Goal: Information Seeking & Learning: Find specific fact

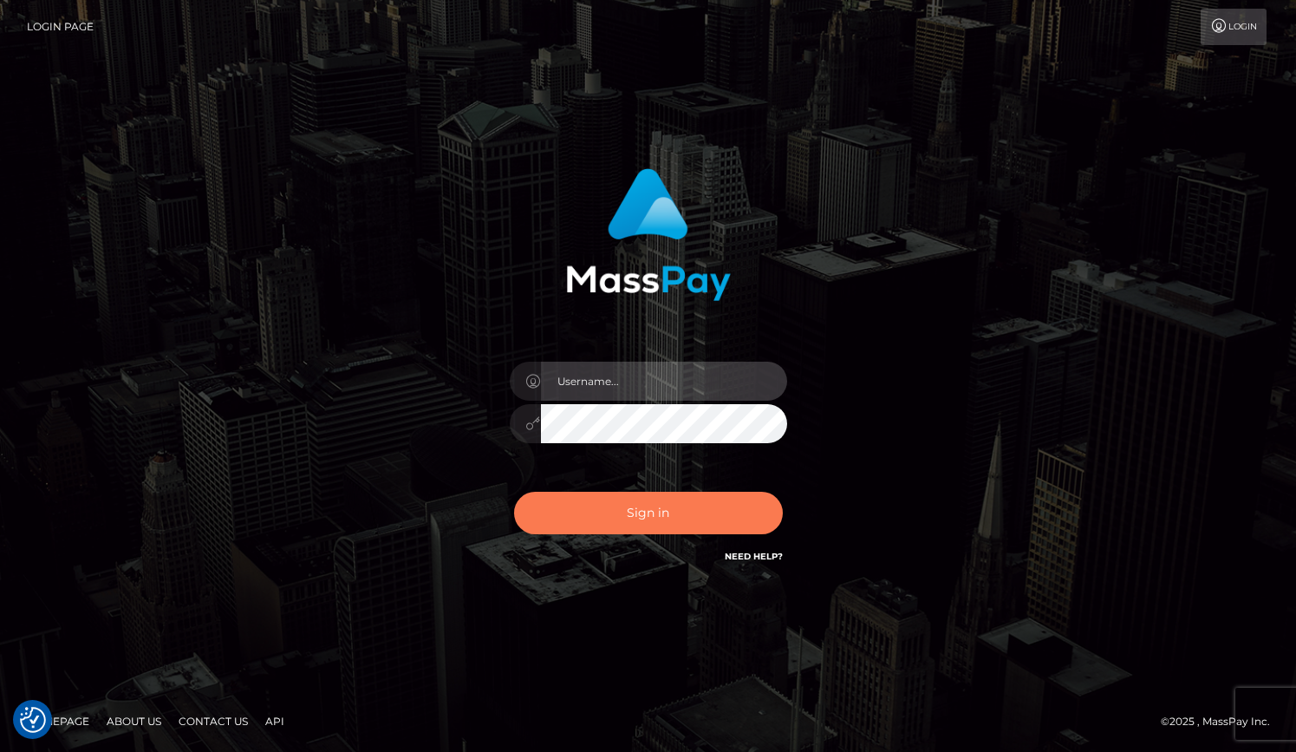
type input "grace.rush"
click at [653, 512] on button "Sign in" at bounding box center [648, 513] width 269 height 42
type input "grace.rush"
click at [596, 518] on button "Sign in" at bounding box center [648, 513] width 269 height 42
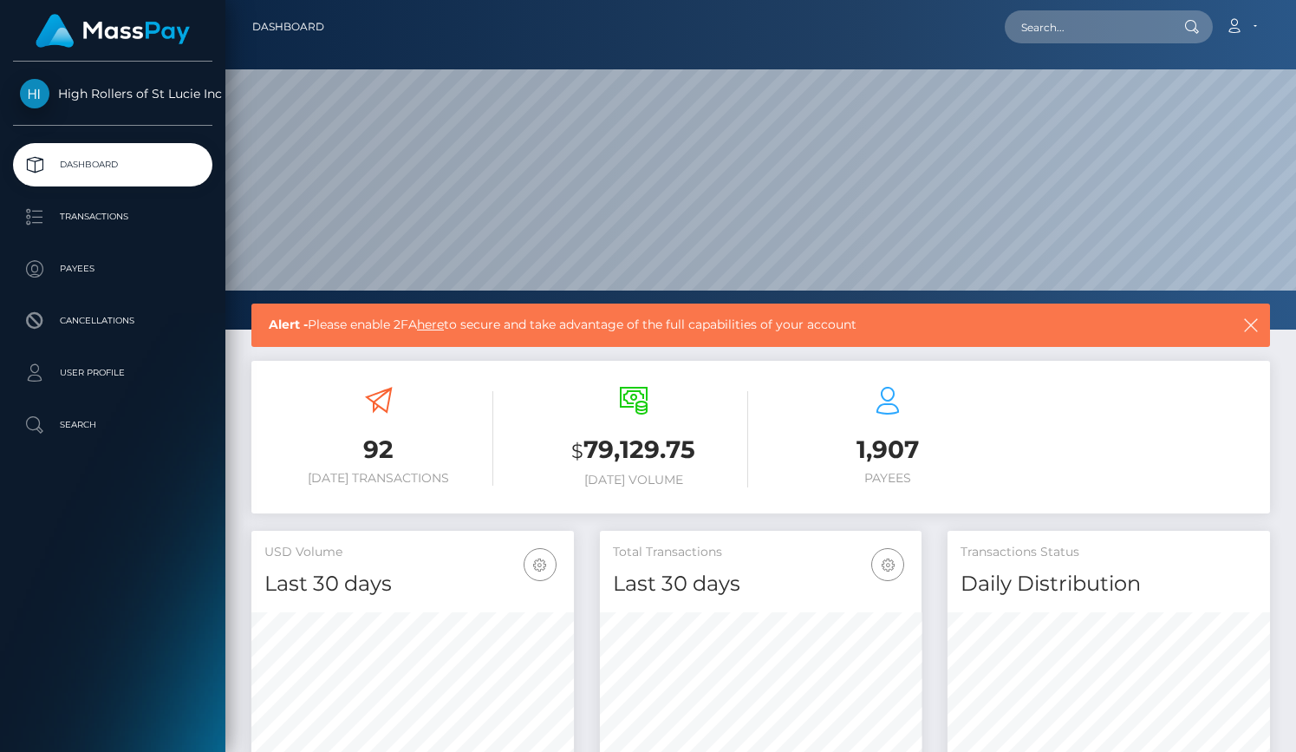
scroll to position [307, 323]
click at [144, 208] on p "Transactions" at bounding box center [113, 217] width 186 height 26
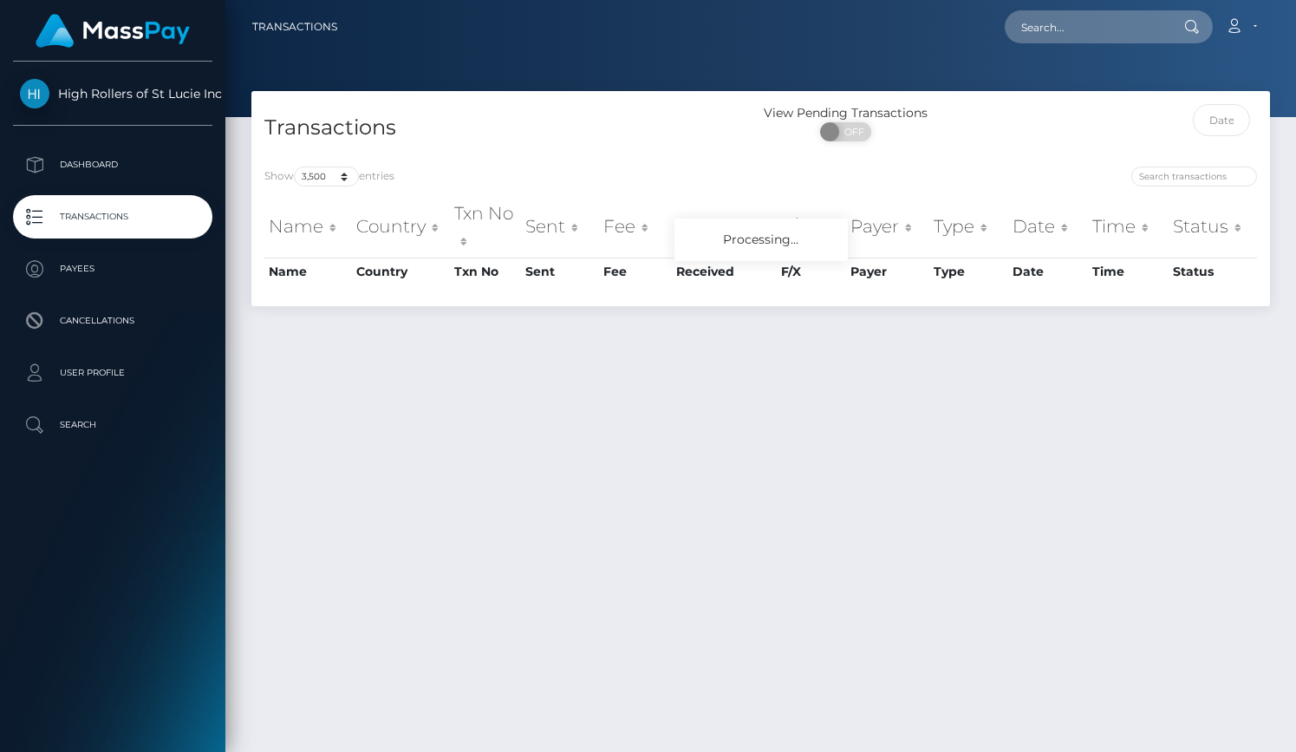
select select "3500"
click at [342, 174] on select "10 25 50 100 250 500 1,000 3,500" at bounding box center [326, 176] width 65 height 20
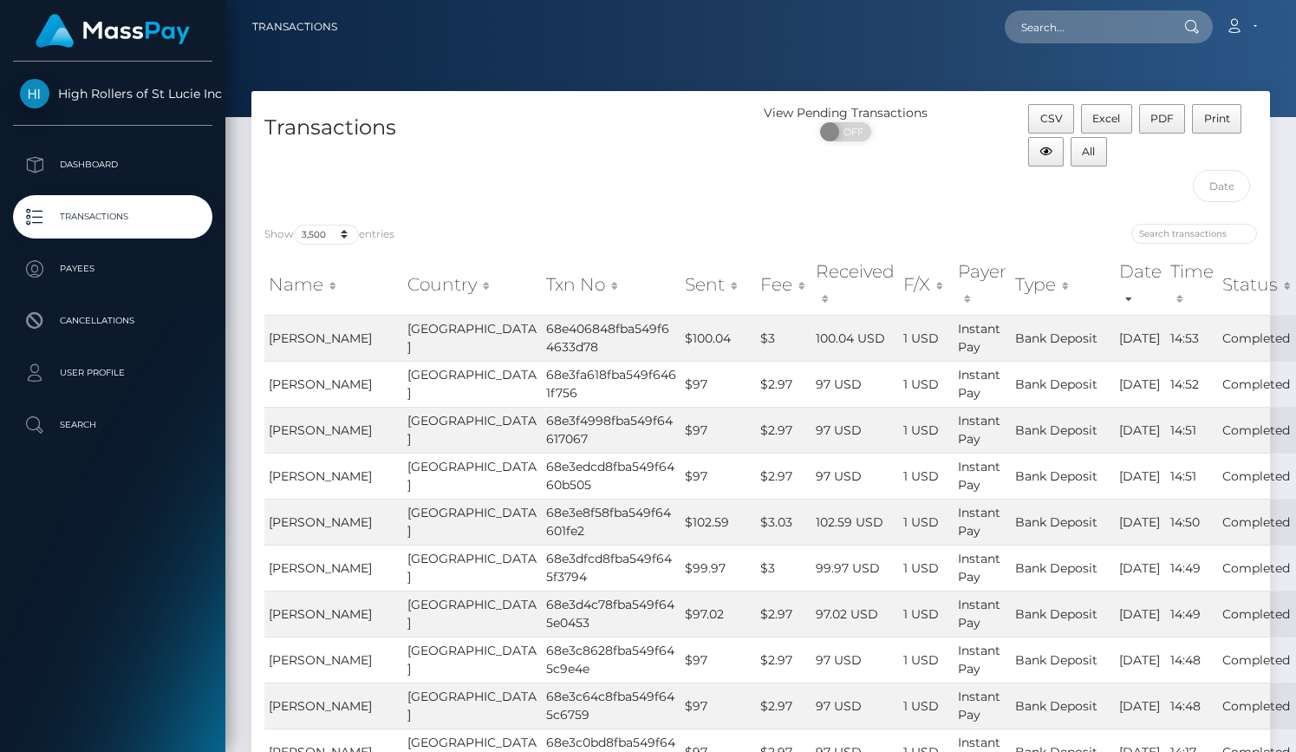
scroll to position [1040, 0]
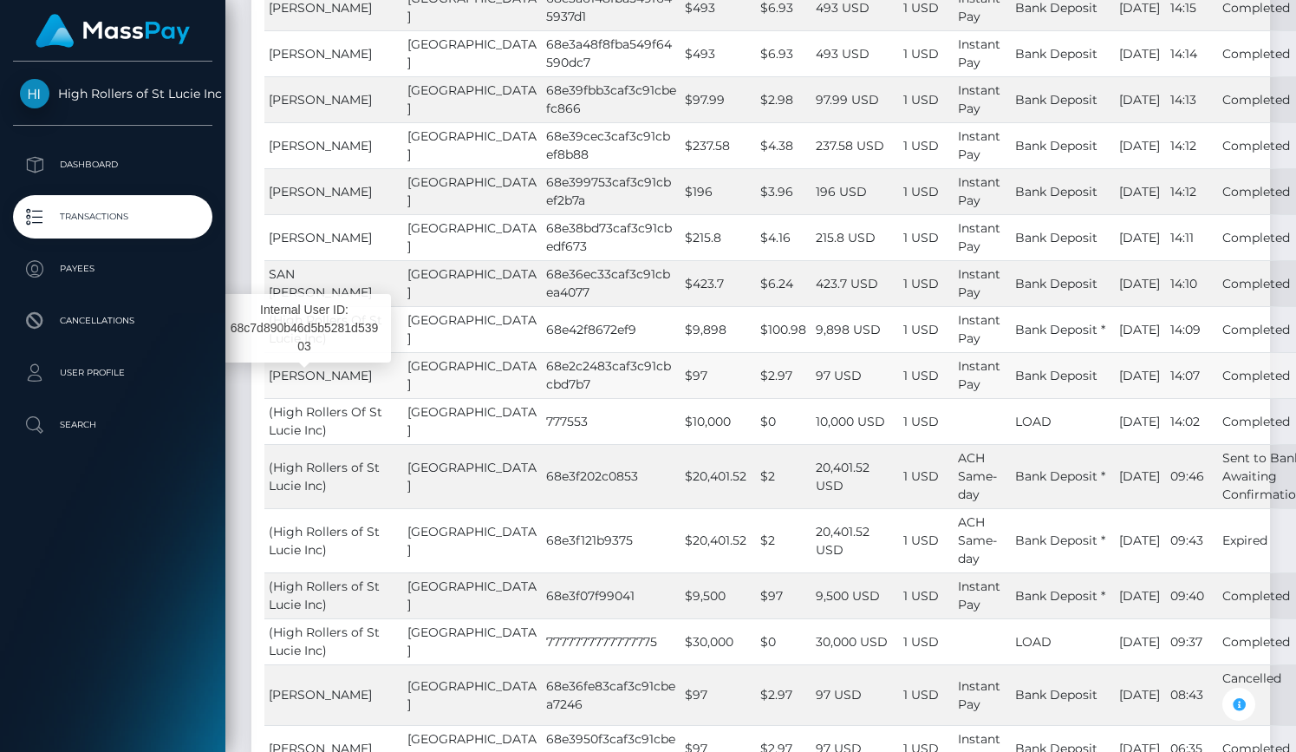
click at [336, 379] on span "Laura Perea" at bounding box center [320, 376] width 103 height 16
click at [542, 361] on td "68e2c2483caf3c91cbcbd7b7" at bounding box center [611, 375] width 139 height 46
copy td "68e2c2483caf3c91cbcbd7b7"
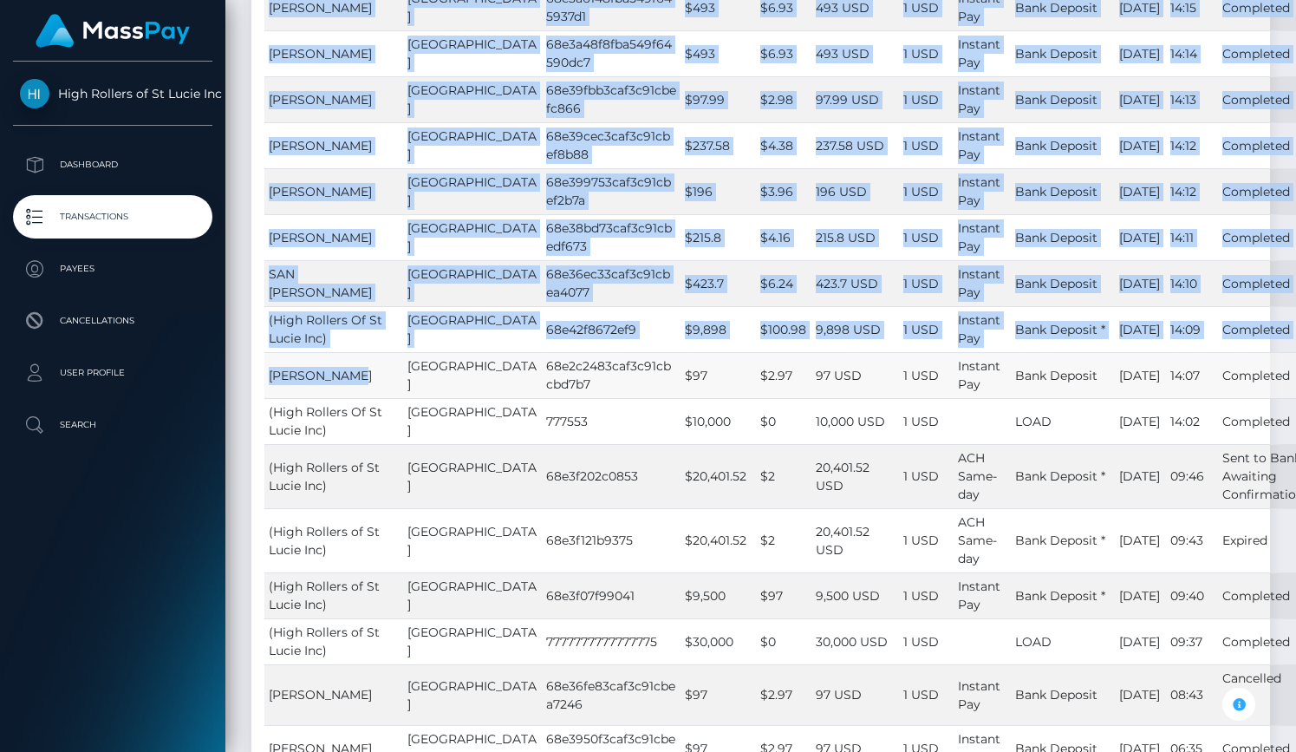
drag, startPoint x: 353, startPoint y: 375, endPoint x: 264, endPoint y: 373, distance: 89.3
click at [264, 373] on td "Laura Perea" at bounding box center [333, 375] width 139 height 46
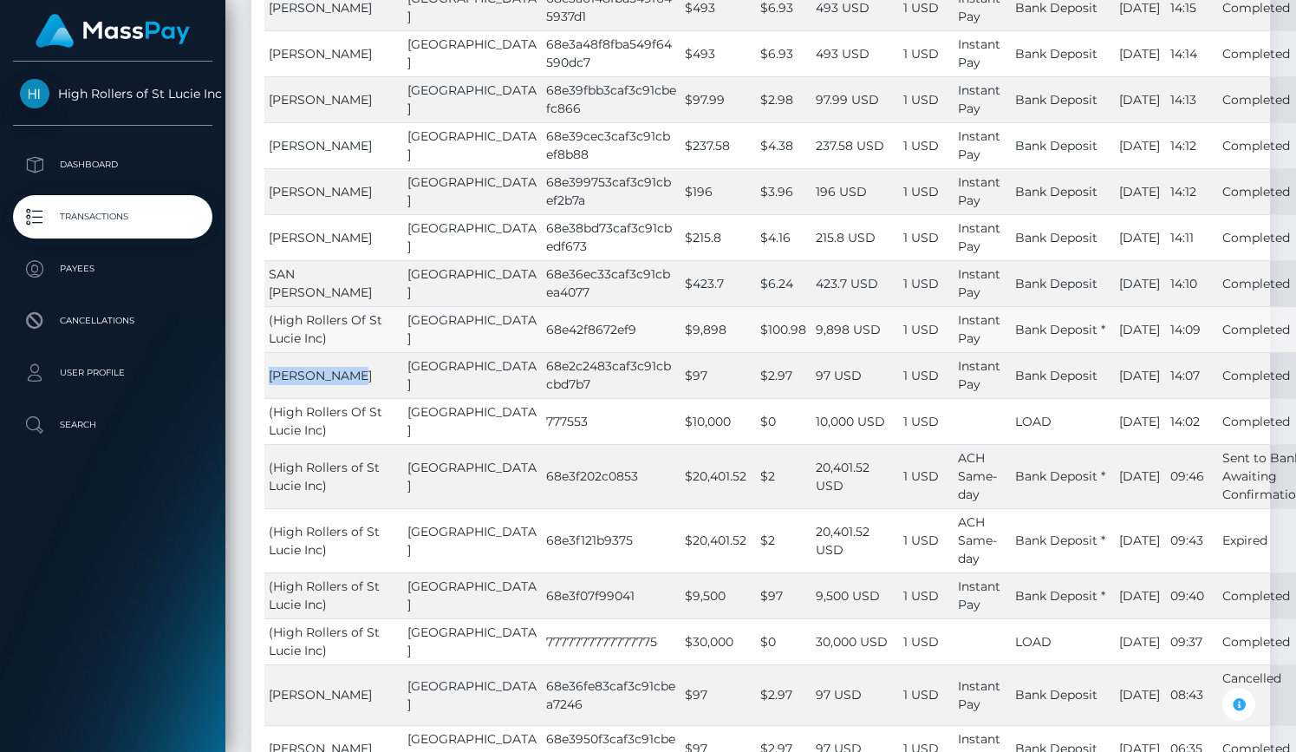
copy span "Laura Perea"
